Goal: Task Accomplishment & Management: Manage account settings

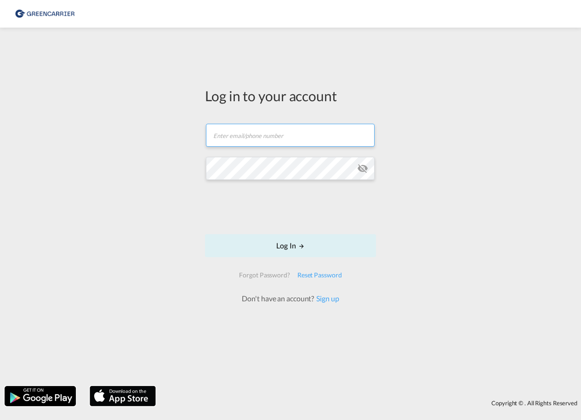
click at [228, 133] on input "text" at bounding box center [290, 135] width 169 height 23
type input "[PERSON_NAME][EMAIL_ADDRESS][PERSON_NAME][DOMAIN_NAME]"
click at [325, 298] on link "Sign up" at bounding box center [326, 298] width 25 height 9
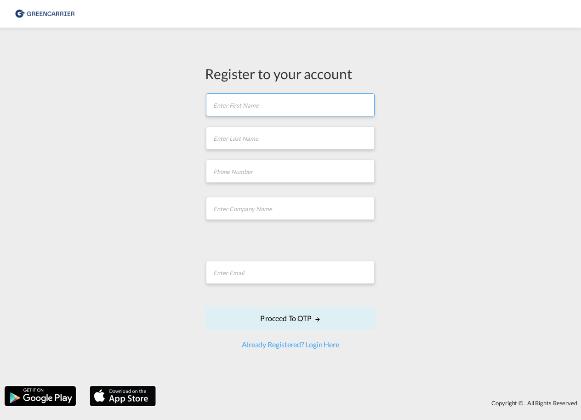
click at [231, 108] on input "text" at bounding box center [290, 104] width 169 height 23
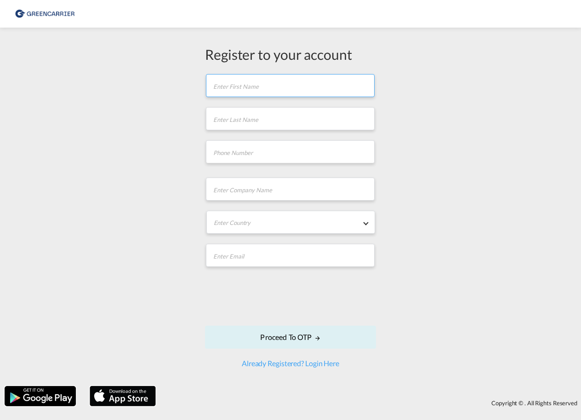
click at [231, 85] on input "text" at bounding box center [290, 85] width 169 height 23
type input "Laura"
type input "Meyn"
type input "0402390241"
type input "A Hartrodt Deutschland Gmbh & Co Kg -(1088249)"
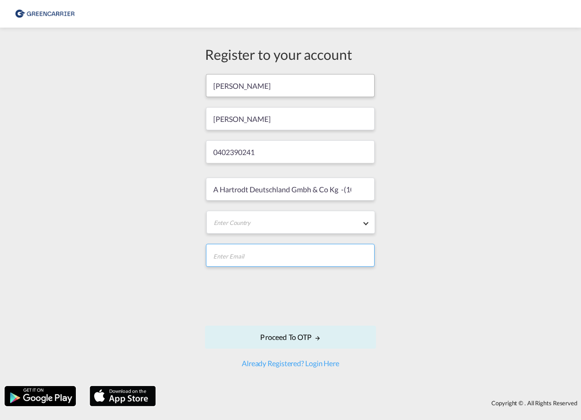
type input "laura.meyn@hartrodt.com"
click at [237, 221] on md-select "Enter Country Afghanistan Albania Algeria American Samoa Andorra Angola Anguill…" at bounding box center [290, 221] width 169 height 23
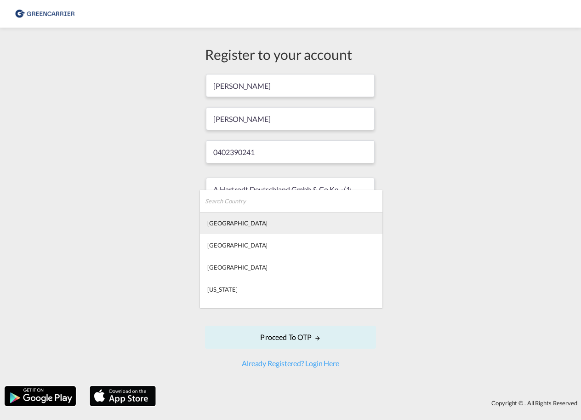
type md-option "Afghanistan"
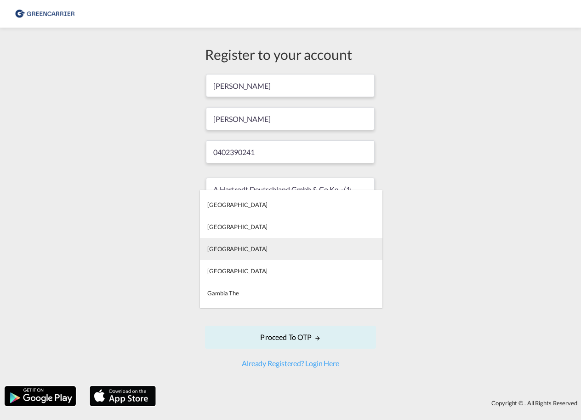
type md-option "Gabon"
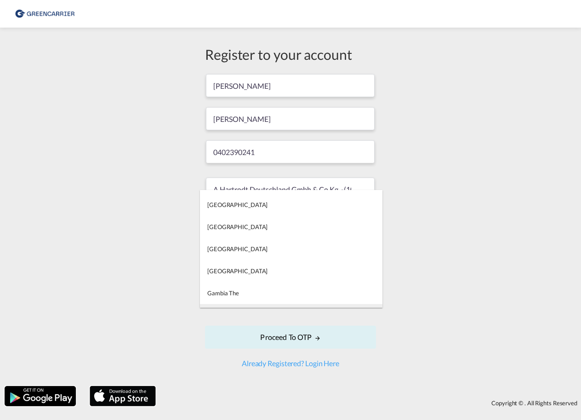
type md-option "Georgia"
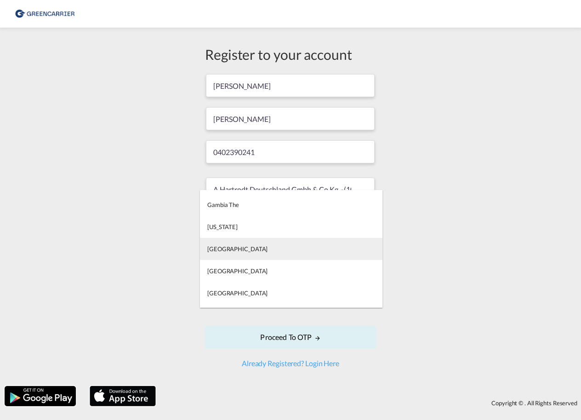
type md-option "Germany"
click at [226, 245] on div "Germany" at bounding box center [237, 248] width 60 height 8
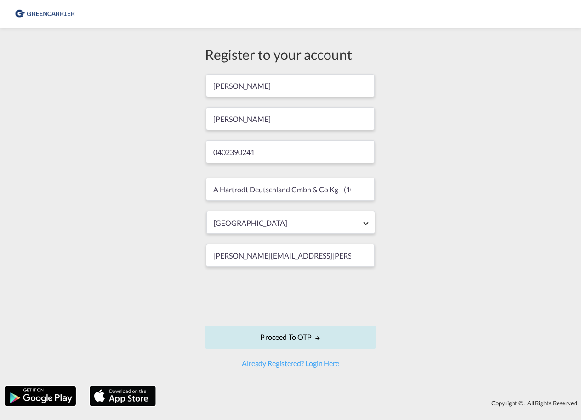
click at [312, 338] on button "Proceed to OTP" at bounding box center [290, 336] width 171 height 23
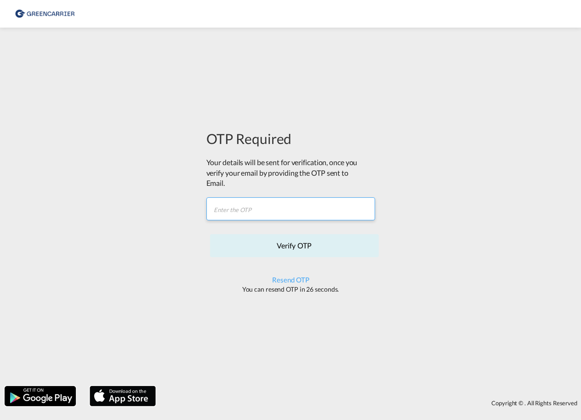
click at [231, 212] on input "text" at bounding box center [290, 208] width 169 height 23
paste input "BOBVUH"
type input "BOBVUH"
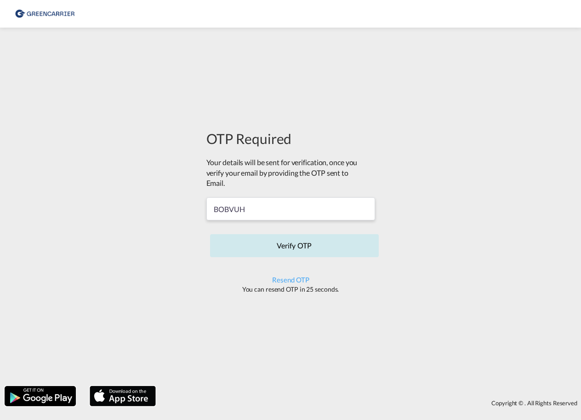
click at [291, 245] on button "Verify OTP" at bounding box center [294, 245] width 169 height 23
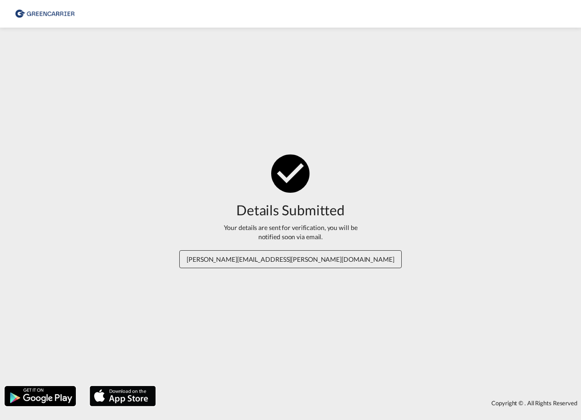
click at [298, 261] on span "laura.meyn@hartrodt.com" at bounding box center [290, 259] width 222 height 18
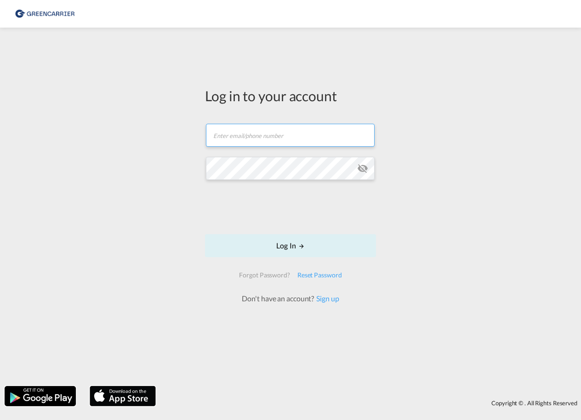
click at [248, 136] on input "text" at bounding box center [290, 135] width 169 height 23
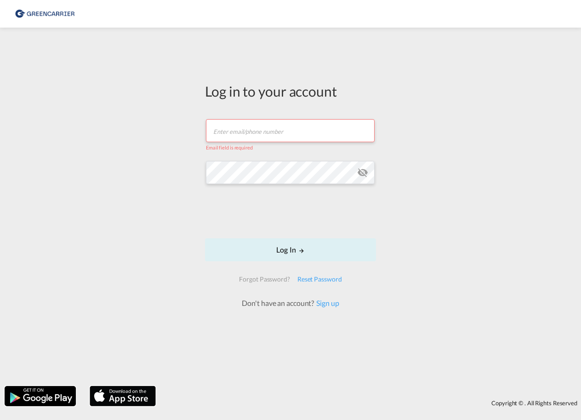
click at [161, 177] on div "Log in to your account Email field is required Password field is required Log I…" at bounding box center [290, 206] width 581 height 349
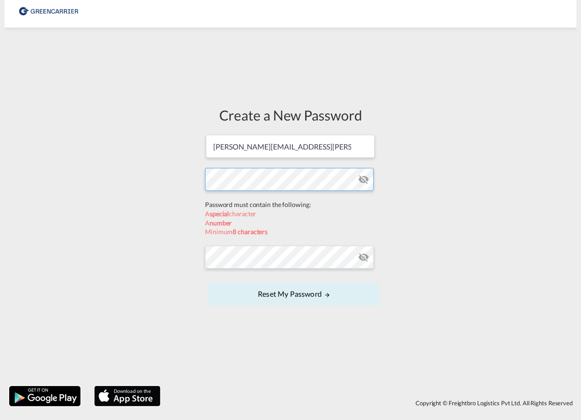
click at [230, 199] on form "laura.meyn@hartrodt.com Password must contain the following: A special characte…" at bounding box center [290, 221] width 171 height 174
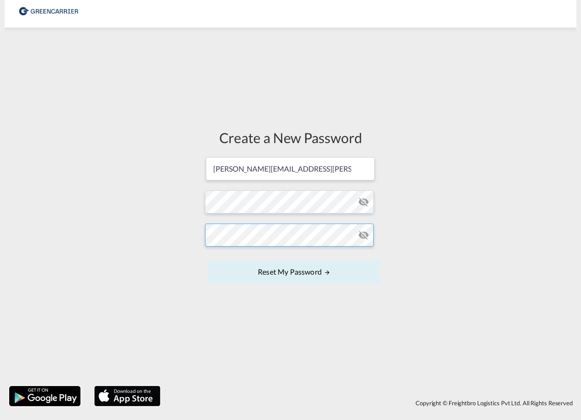
click at [209, 260] on button "Reset my password" at bounding box center [294, 271] width 171 height 23
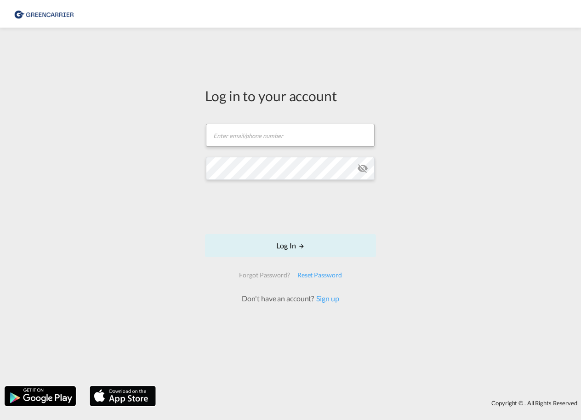
click at [245, 156] on md-input-container "Password field is required" at bounding box center [290, 168] width 169 height 25
click at [235, 132] on input "text" at bounding box center [290, 135] width 169 height 23
type input "laura.meyn@hartrodt.com"
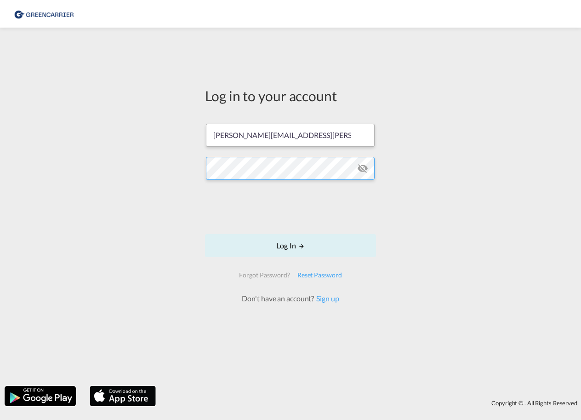
click at [205, 234] on button "Log In" at bounding box center [290, 245] width 171 height 23
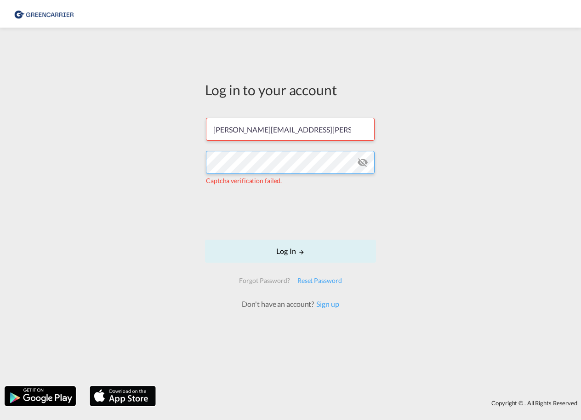
click at [176, 160] on div "Log in to your account laura.meyn@hartrodt.com Captcha verification failed. Log…" at bounding box center [290, 206] width 581 height 349
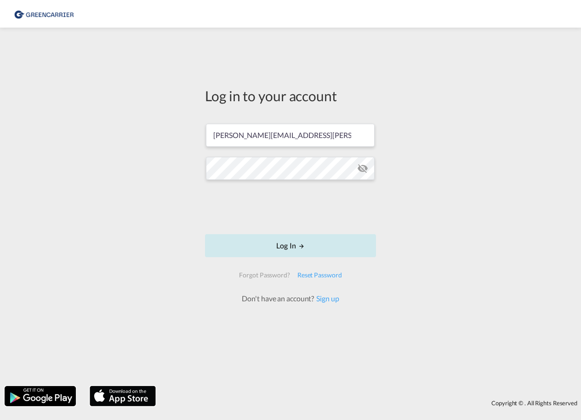
click at [298, 245] on md-icon "LOGIN" at bounding box center [301, 246] width 6 height 6
